Goal: Task Accomplishment & Management: Use online tool/utility

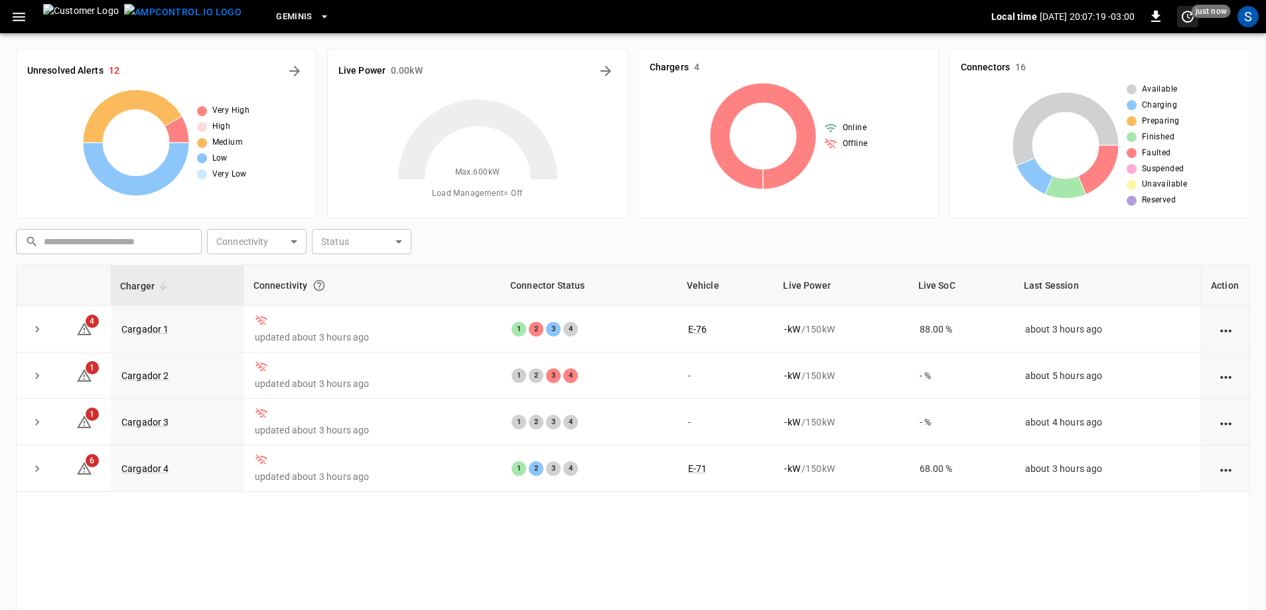
click at [1193, 16] on span "just now" at bounding box center [1211, 11] width 39 height 13
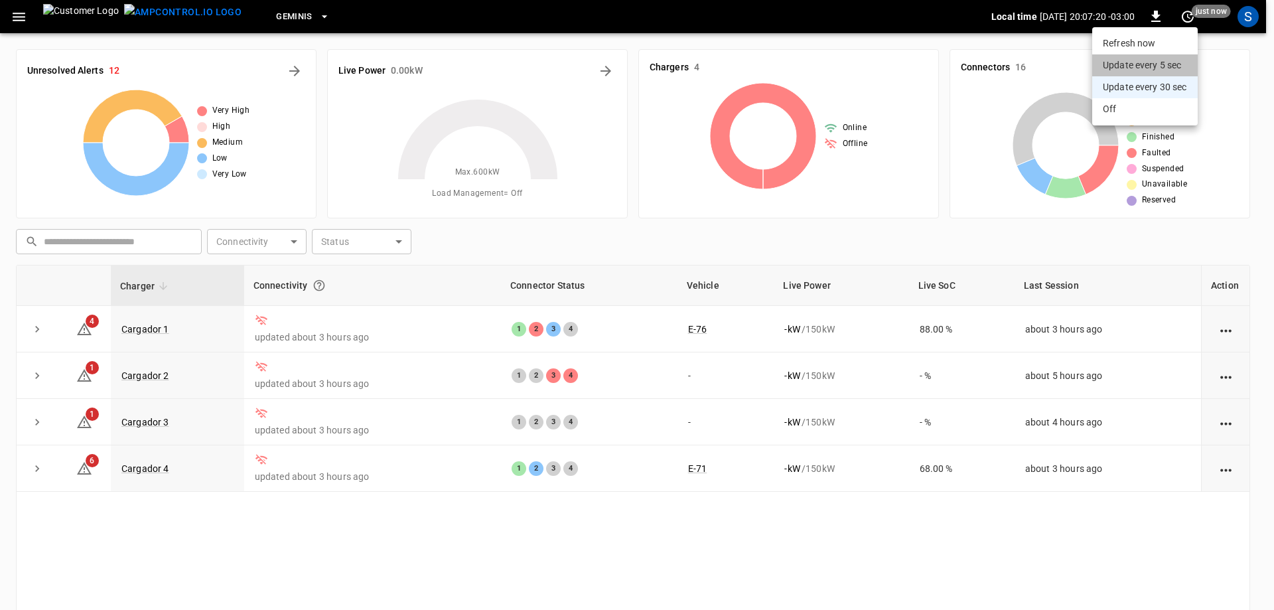
click at [1167, 66] on li "Update every 5 sec" at bounding box center [1146, 65] width 106 height 22
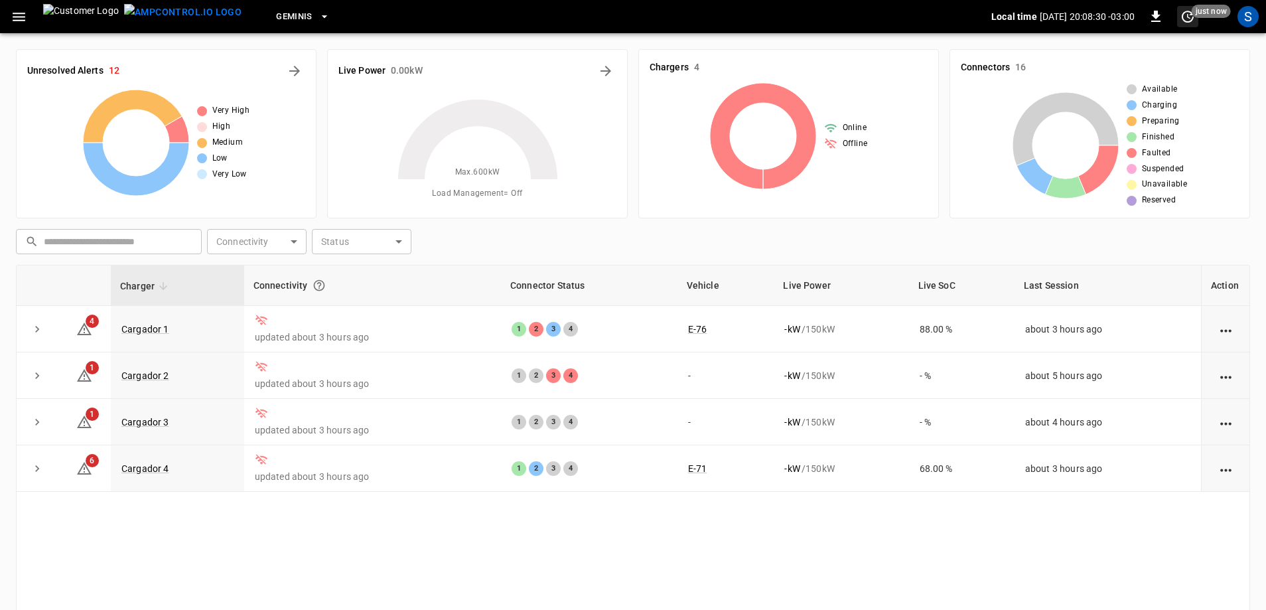
click at [1195, 17] on span "just now" at bounding box center [1211, 11] width 39 height 13
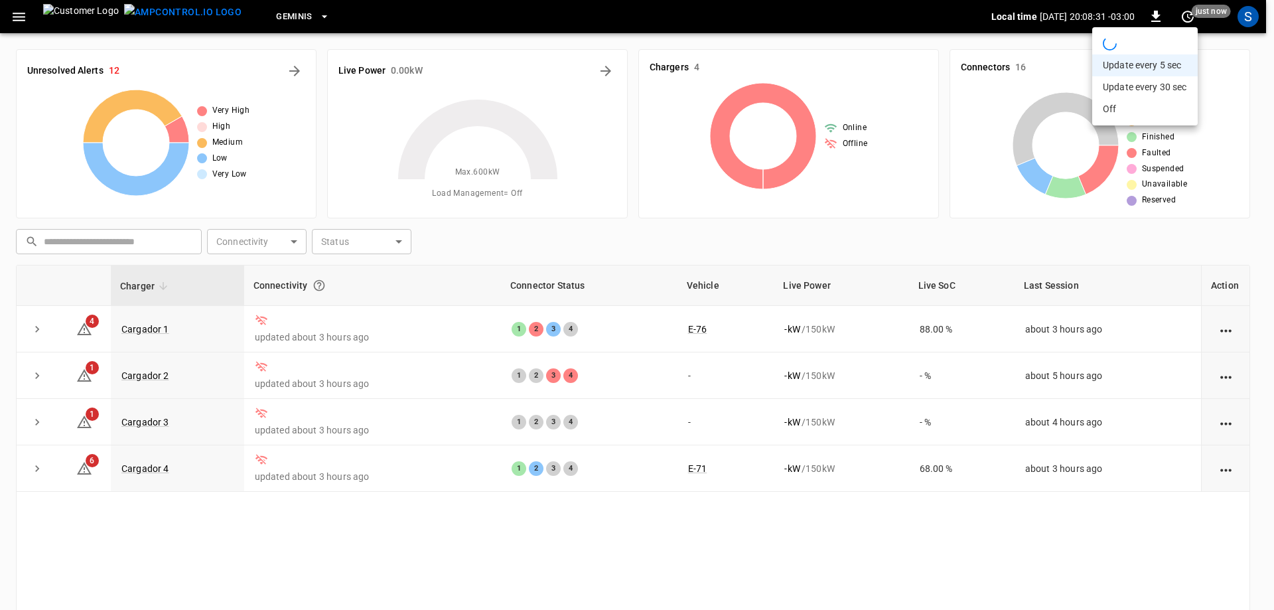
click at [1193, 19] on div at bounding box center [637, 305] width 1274 height 610
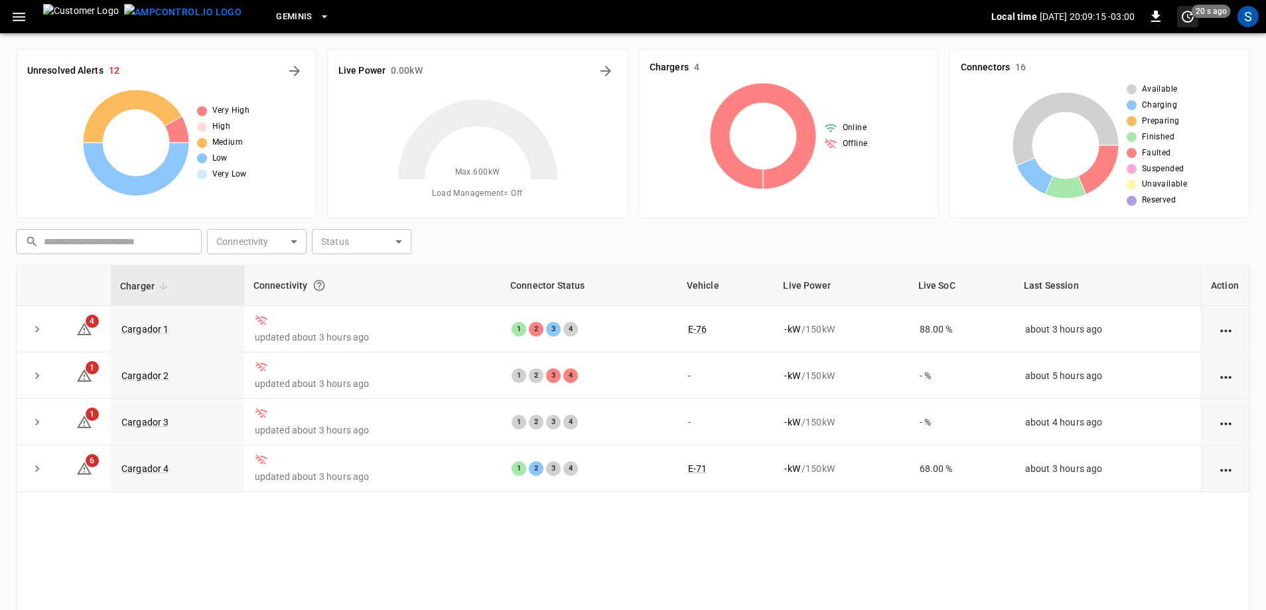
click at [1196, 16] on span "20 s ago" at bounding box center [1211, 11] width 39 height 13
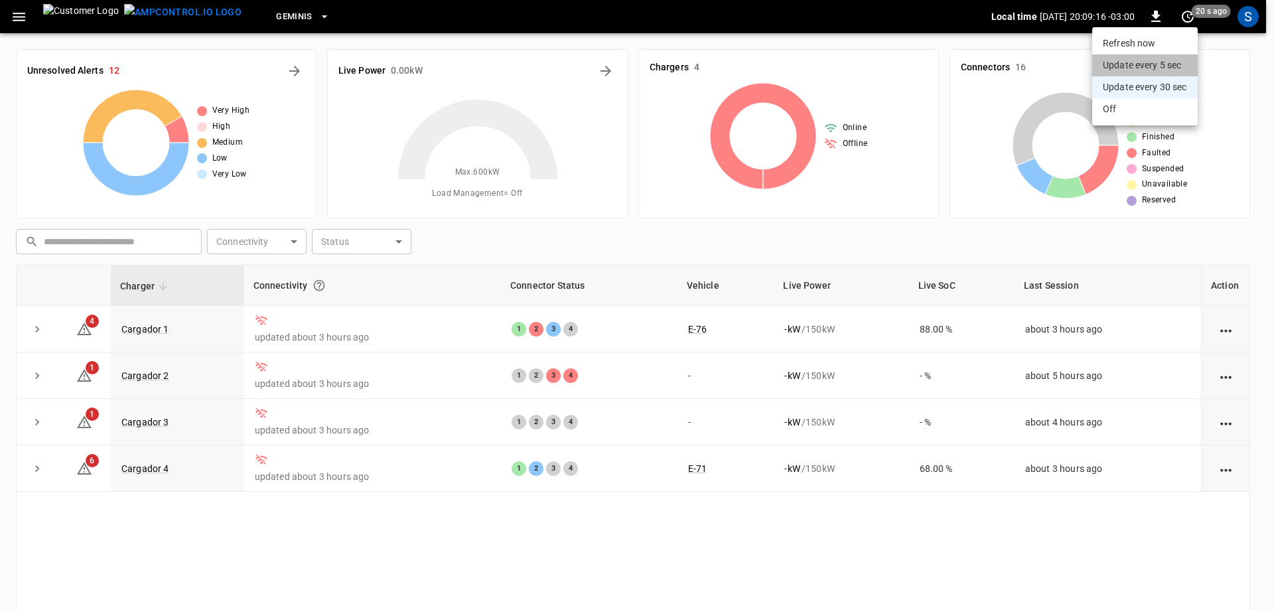
click at [1172, 65] on li "Update every 5 sec" at bounding box center [1146, 65] width 106 height 22
